Goal: Book appointment/travel/reservation

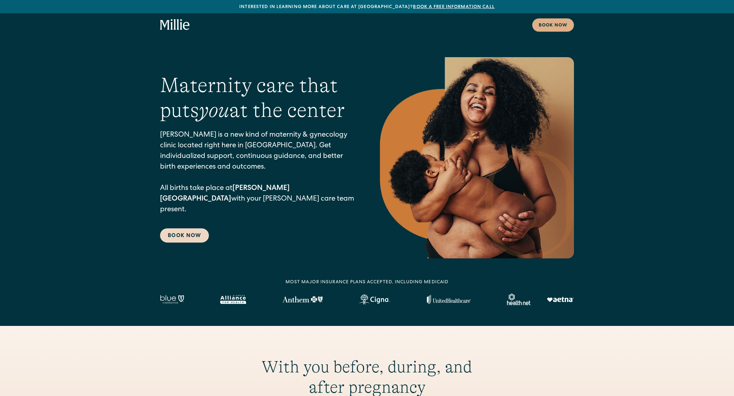
click at [187, 233] on link "Book Now" at bounding box center [184, 236] width 49 height 14
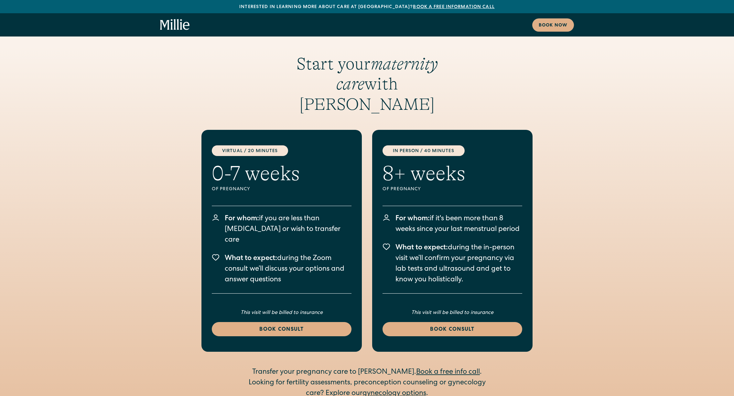
scroll to position [996, 0]
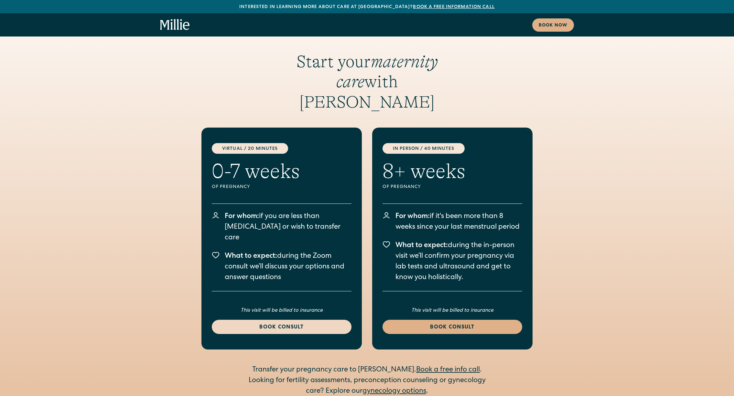
click at [297, 320] on link "Book consult" at bounding box center [282, 327] width 140 height 14
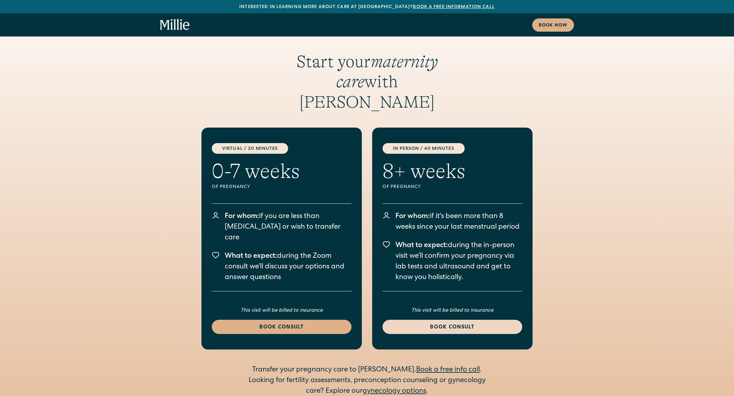
click at [439, 324] on div "Book consult" at bounding box center [452, 328] width 124 height 8
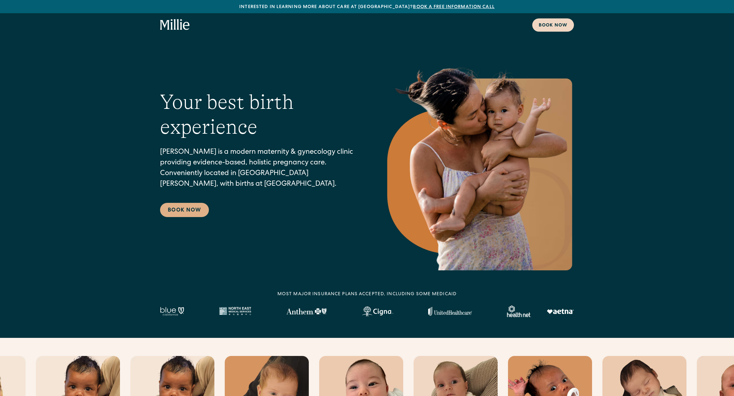
click at [546, 29] on div "Book now" at bounding box center [553, 25] width 29 height 7
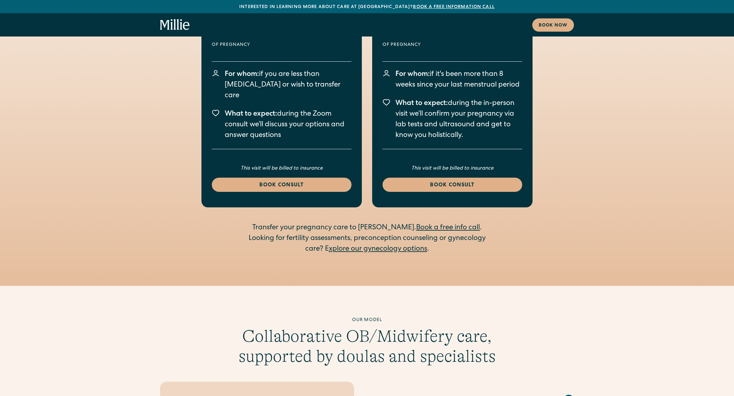
scroll to position [1353, 0]
